Goal: Check status: Check status

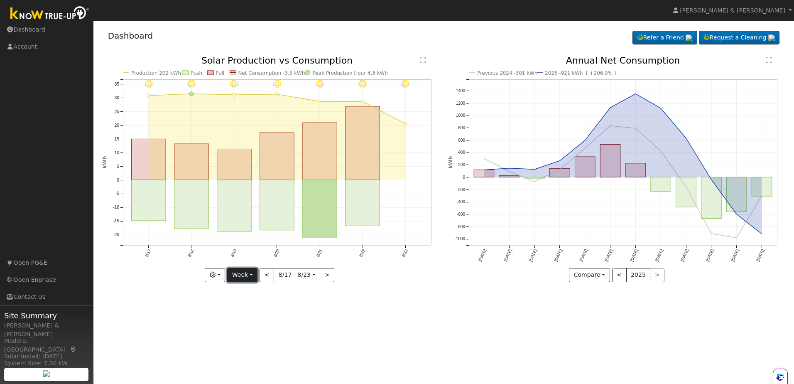
click at [254, 272] on button "Week" at bounding box center [242, 275] width 30 height 14
click at [240, 315] on link "Month" at bounding box center [257, 315] width 58 height 12
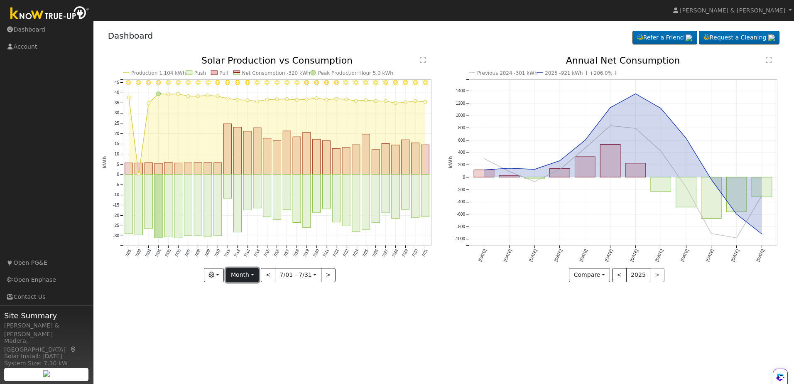
click at [252, 274] on button "Month" at bounding box center [242, 275] width 33 height 14
click at [241, 303] on link "Week" at bounding box center [255, 304] width 58 height 12
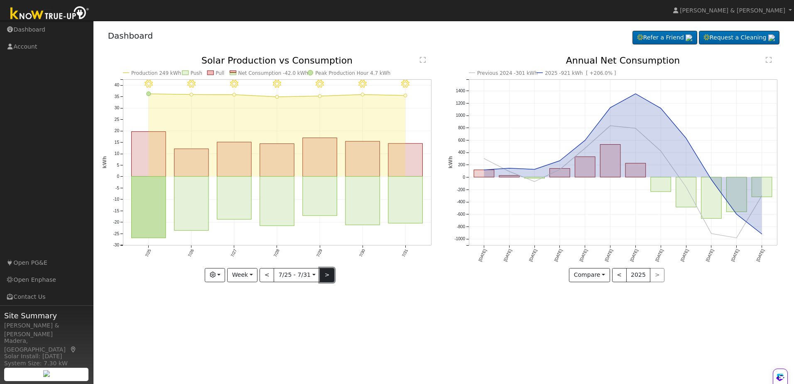
click at [323, 274] on button ">" at bounding box center [327, 275] width 15 height 14
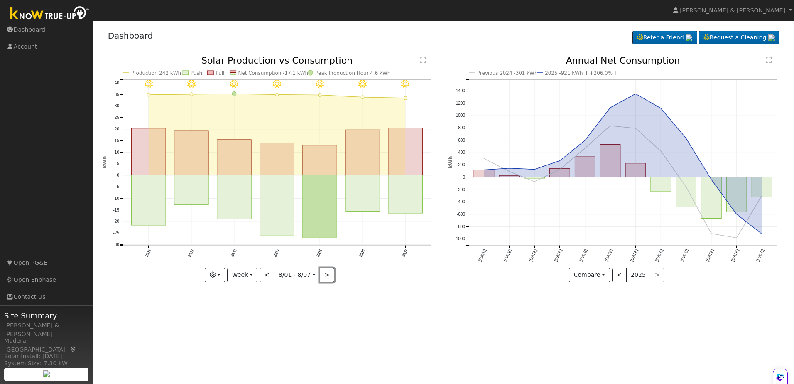
click at [323, 274] on button ">" at bounding box center [327, 275] width 15 height 14
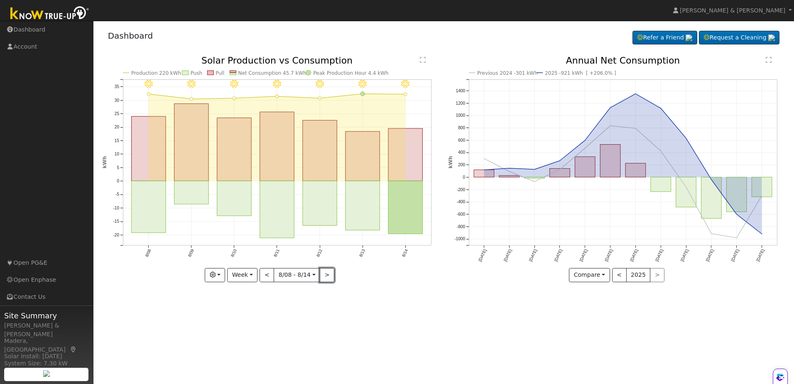
click at [323, 274] on button ">" at bounding box center [327, 275] width 15 height 14
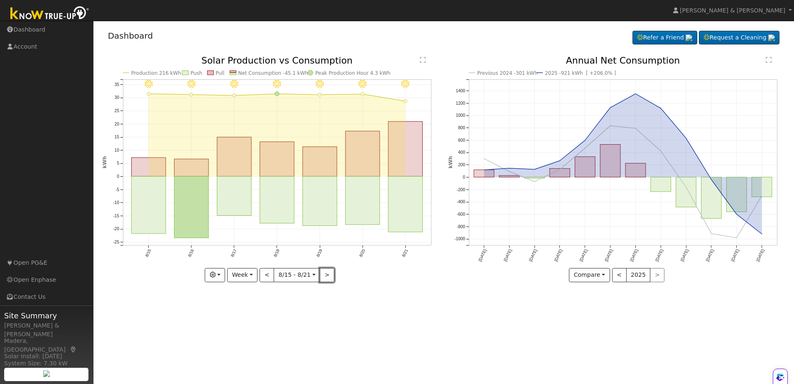
click at [323, 274] on button ">" at bounding box center [327, 275] width 15 height 14
type input "[DATE]"
